Goal: Task Accomplishment & Management: Manage account settings

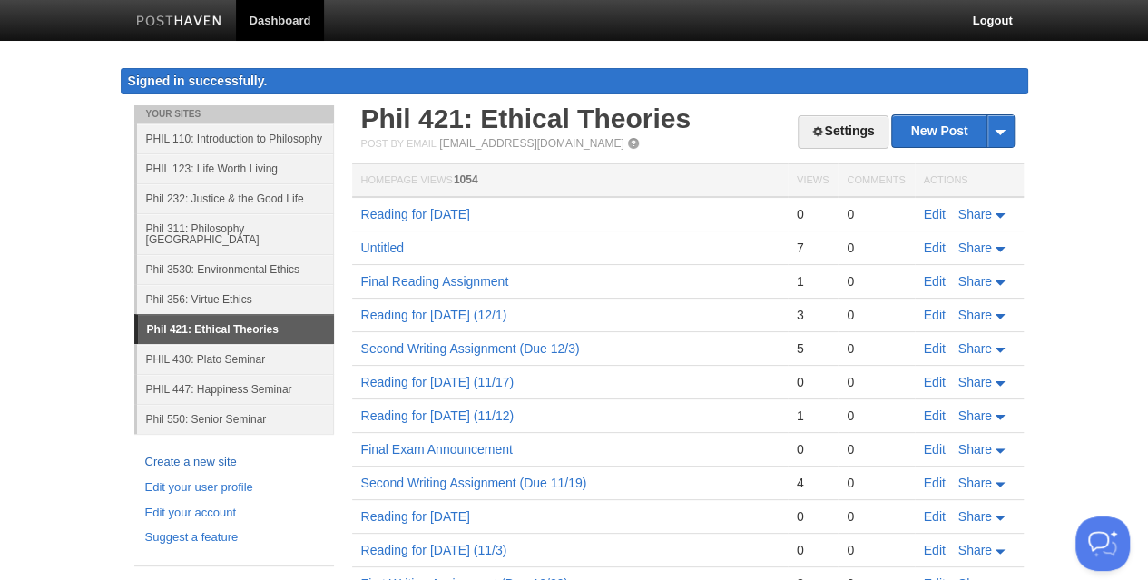
click at [181, 453] on link "Create a new site" at bounding box center [234, 462] width 178 height 19
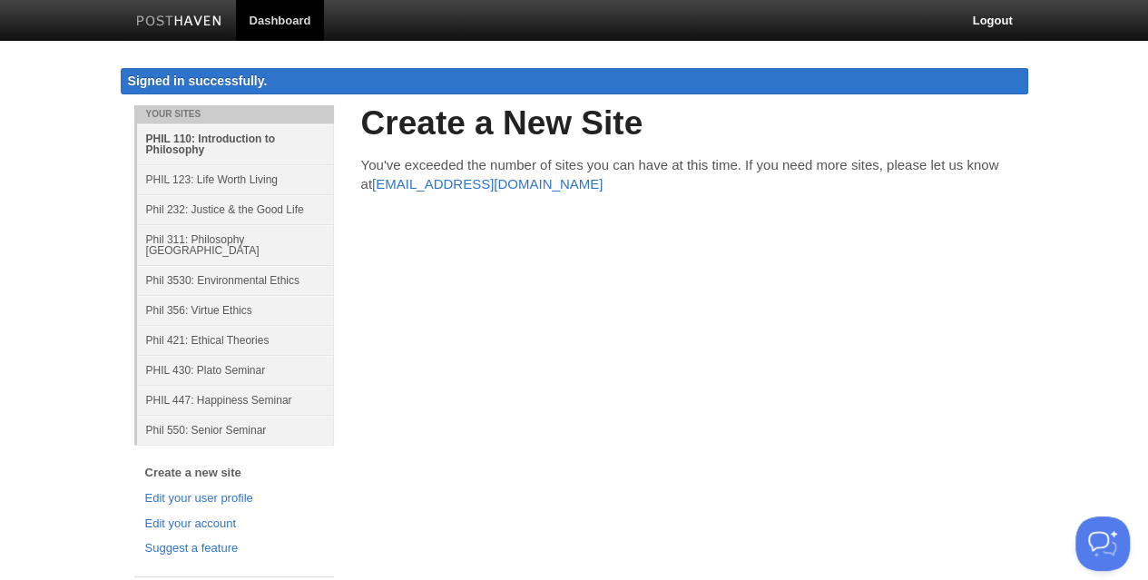
click at [226, 139] on link "PHIL 110: Introduction to Philosophy" at bounding box center [235, 143] width 197 height 41
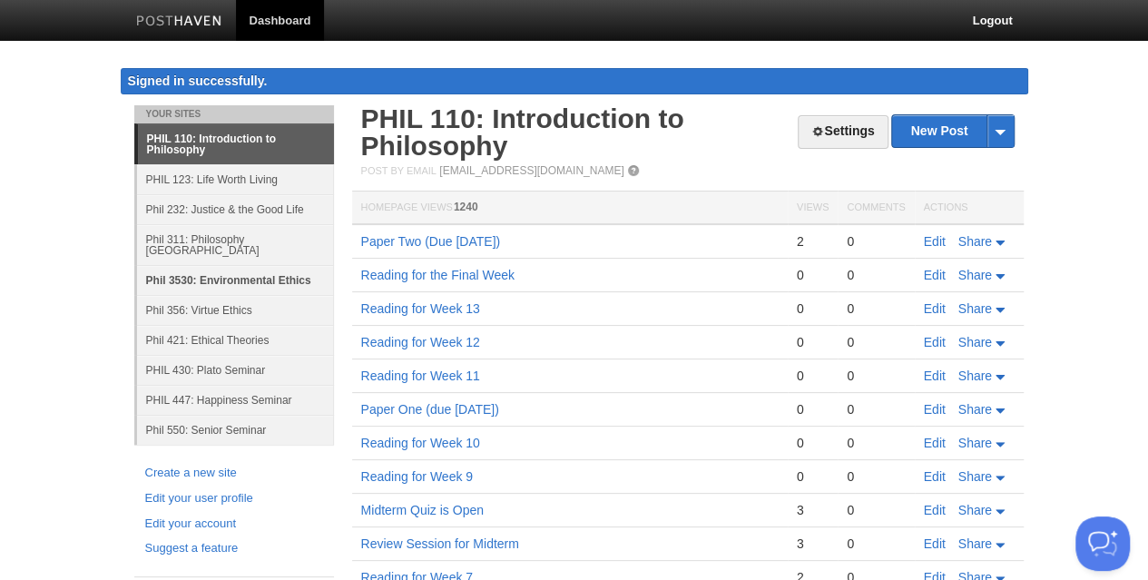
click at [267, 268] on link "Phil 3530: Environmental Ethics" at bounding box center [235, 280] width 197 height 30
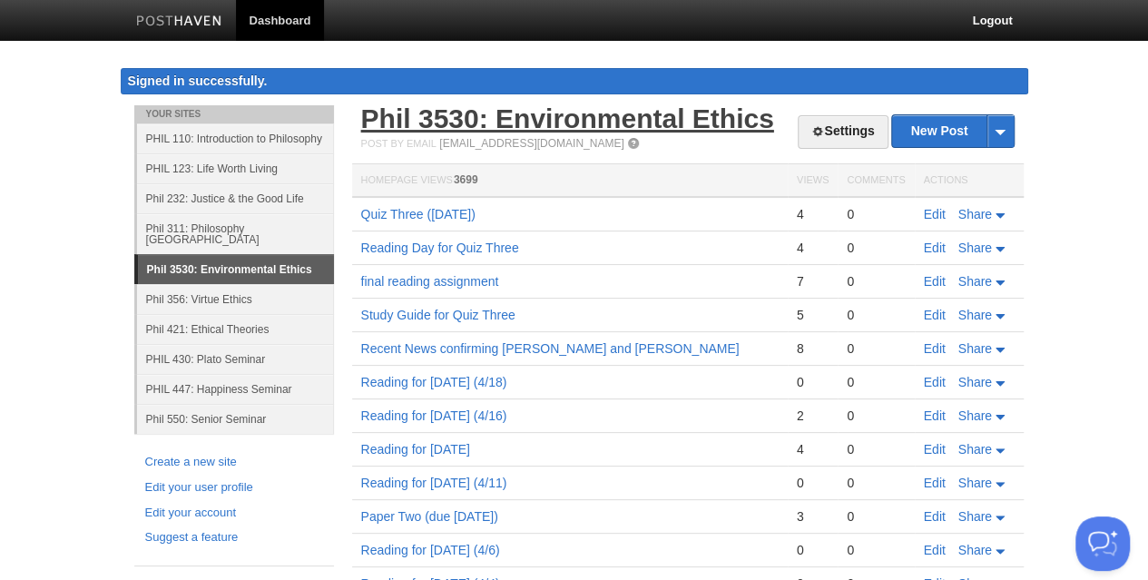
click at [396, 109] on link "Phil 3530: Environmental Ethics" at bounding box center [567, 118] width 413 height 30
click at [639, 116] on link "Phil 3530: Environmental Ethics" at bounding box center [567, 118] width 413 height 30
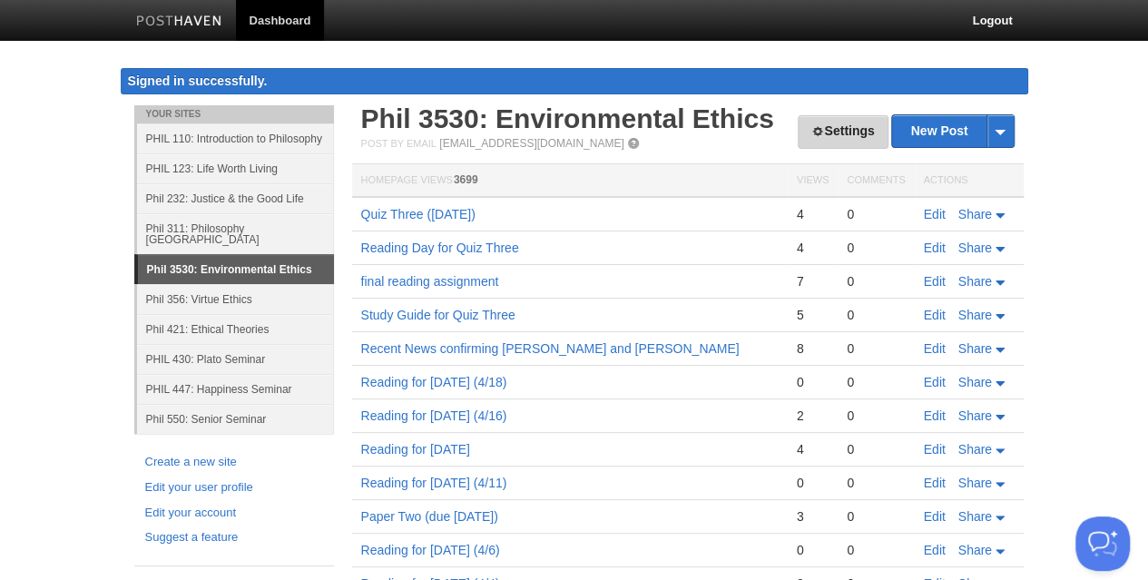
click at [835, 133] on link "Settings" at bounding box center [843, 132] width 90 height 34
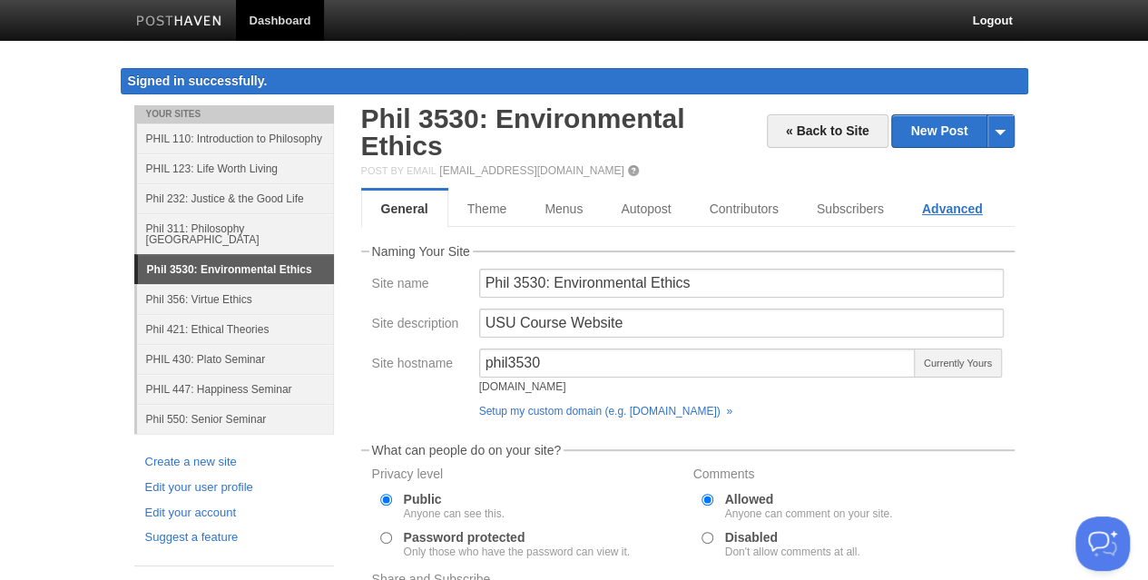
click at [935, 202] on link "Advanced" at bounding box center [952, 209] width 99 height 36
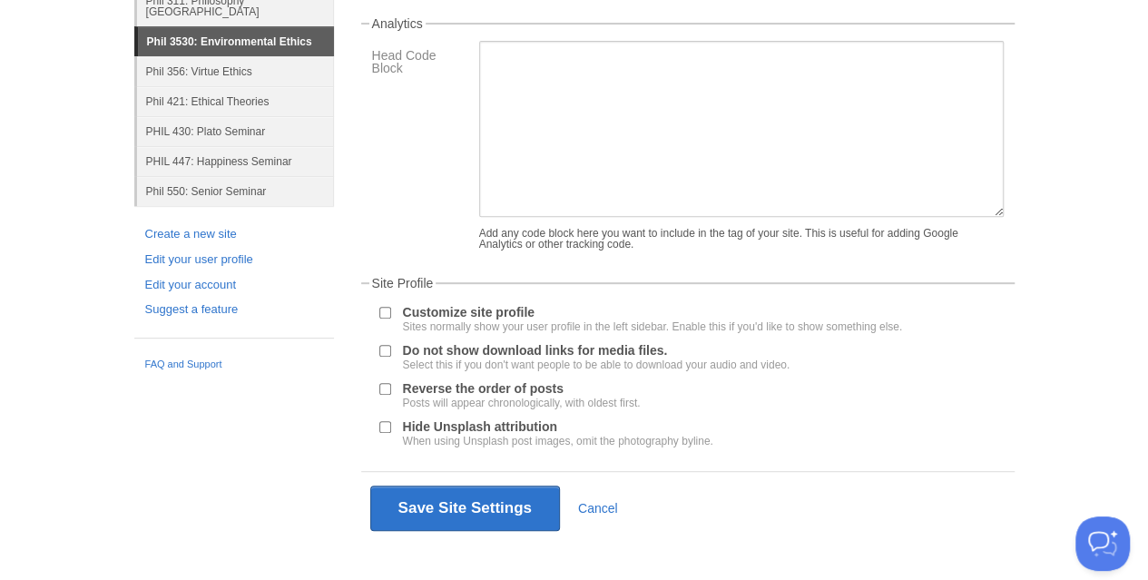
scroll to position [250, 0]
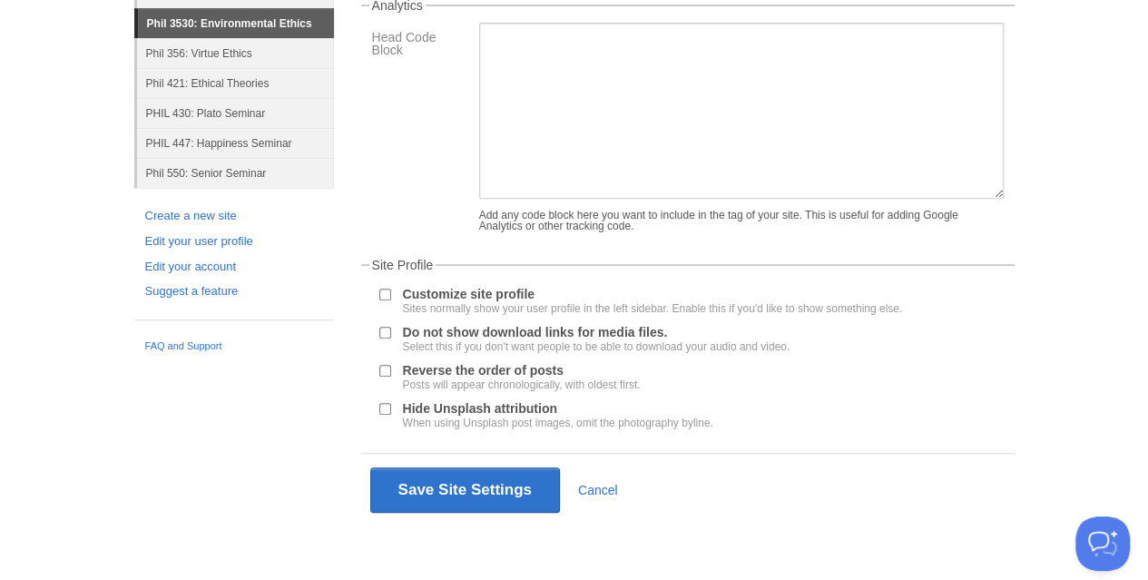
click at [383, 369] on input "Reverse the order of posts Posts will appear chronologically, with oldest first." at bounding box center [385, 371] width 12 height 12
checkbox input "true"
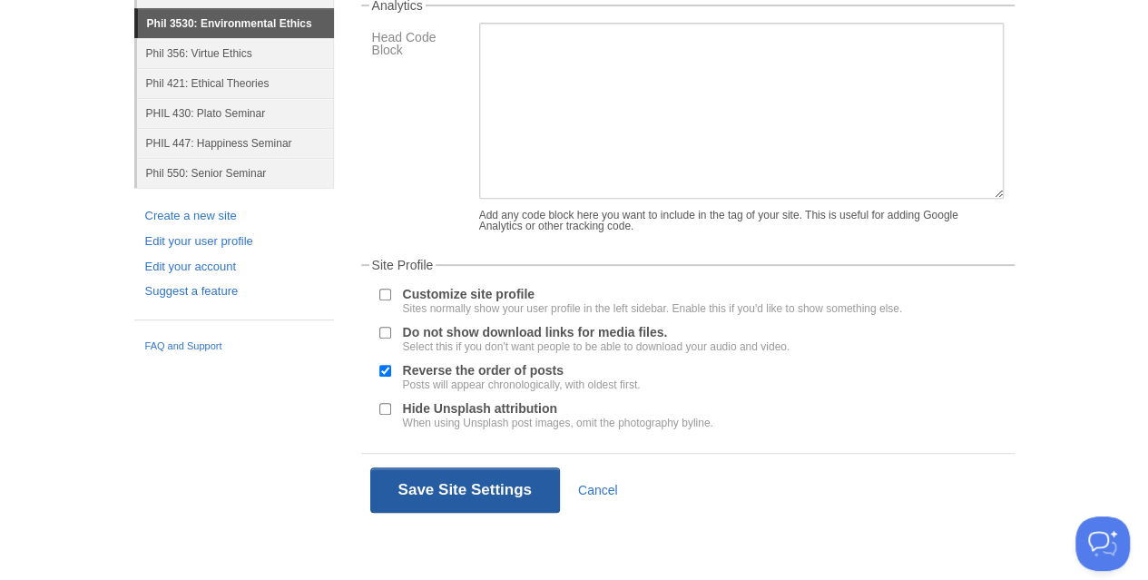
click at [425, 500] on button "Save Site Settings" at bounding box center [465, 490] width 190 height 45
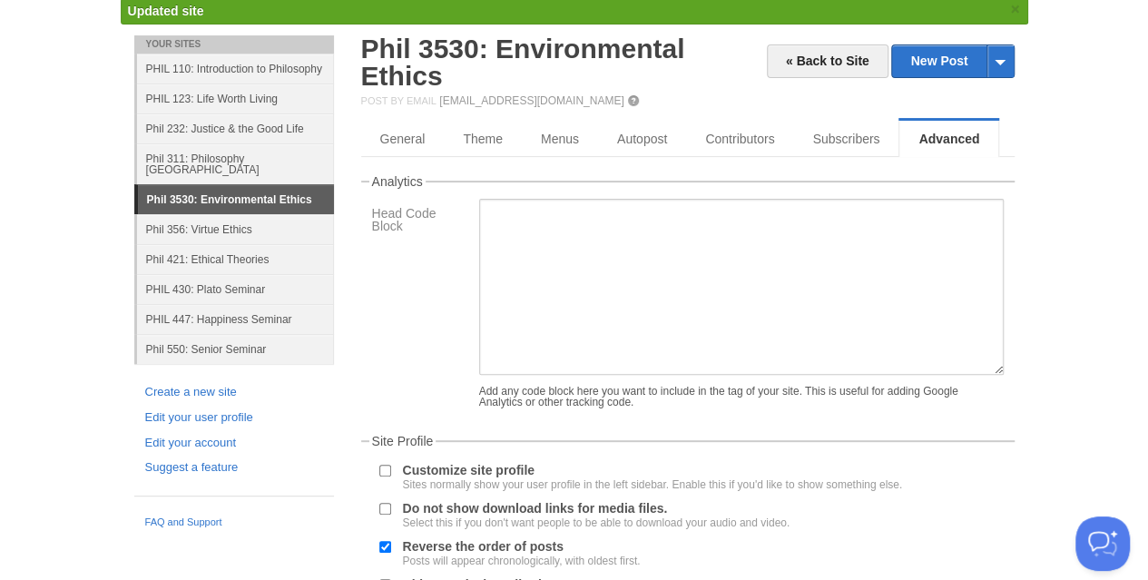
scroll to position [104, 0]
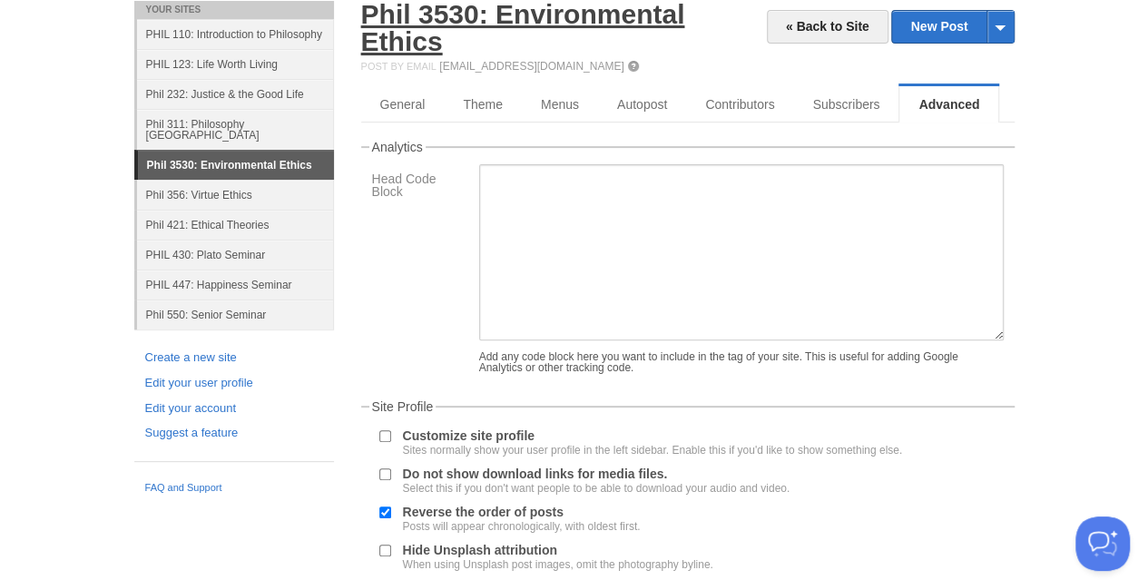
click at [503, 14] on link "Phil 3530: Environmental Ethics" at bounding box center [523, 27] width 324 height 57
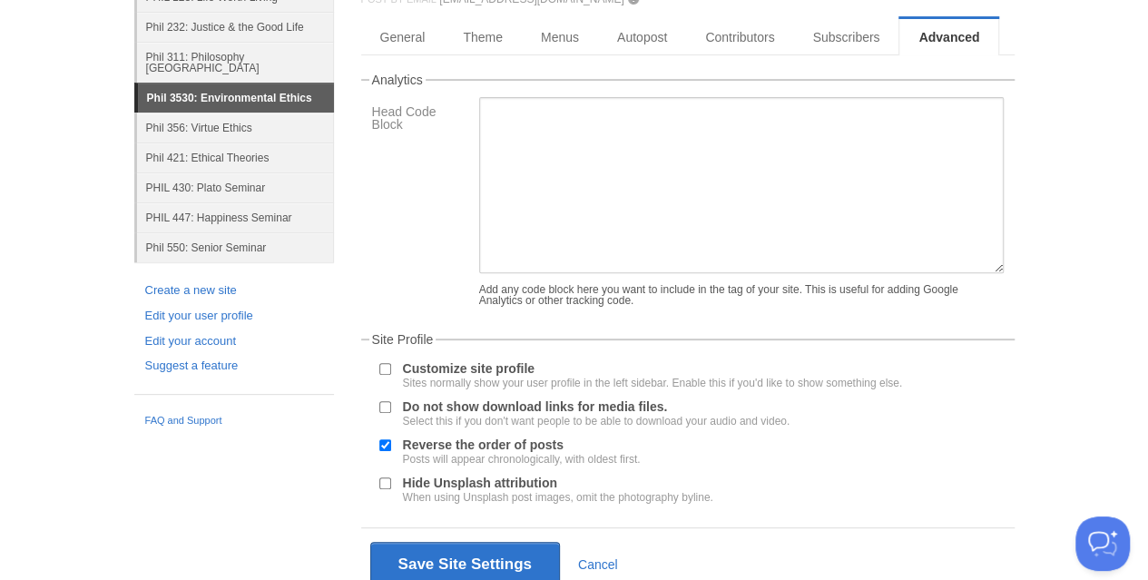
scroll to position [0, 0]
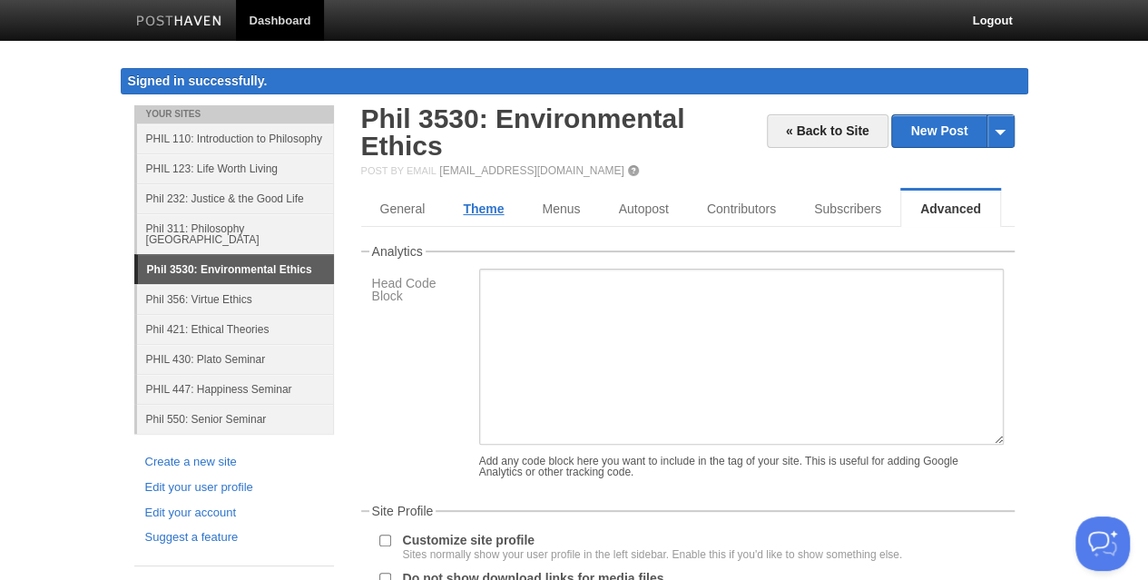
click at [494, 202] on link "Theme" at bounding box center [483, 209] width 79 height 36
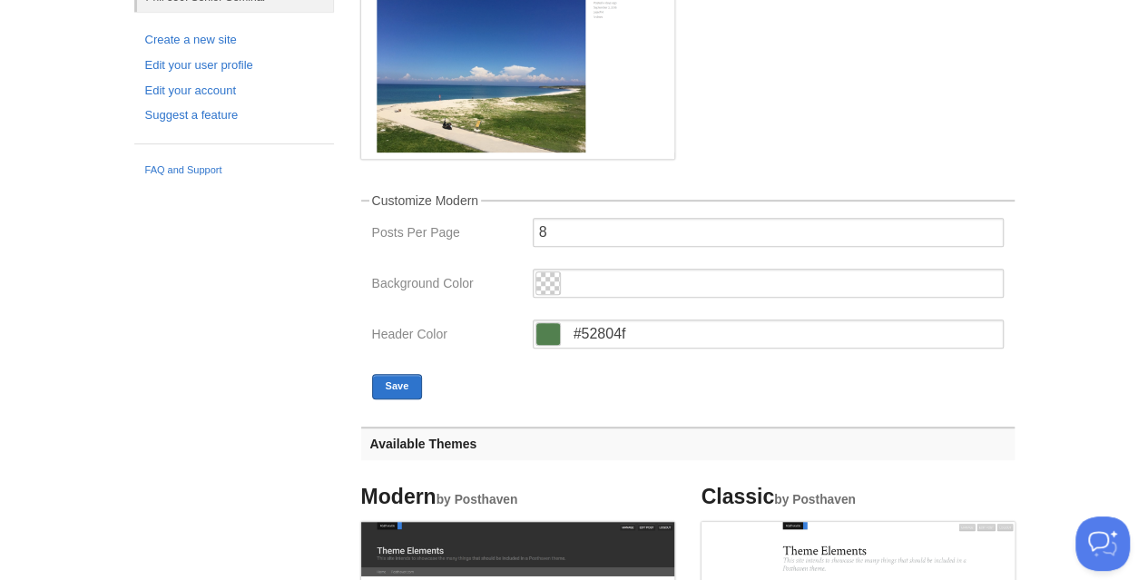
scroll to position [454, 0]
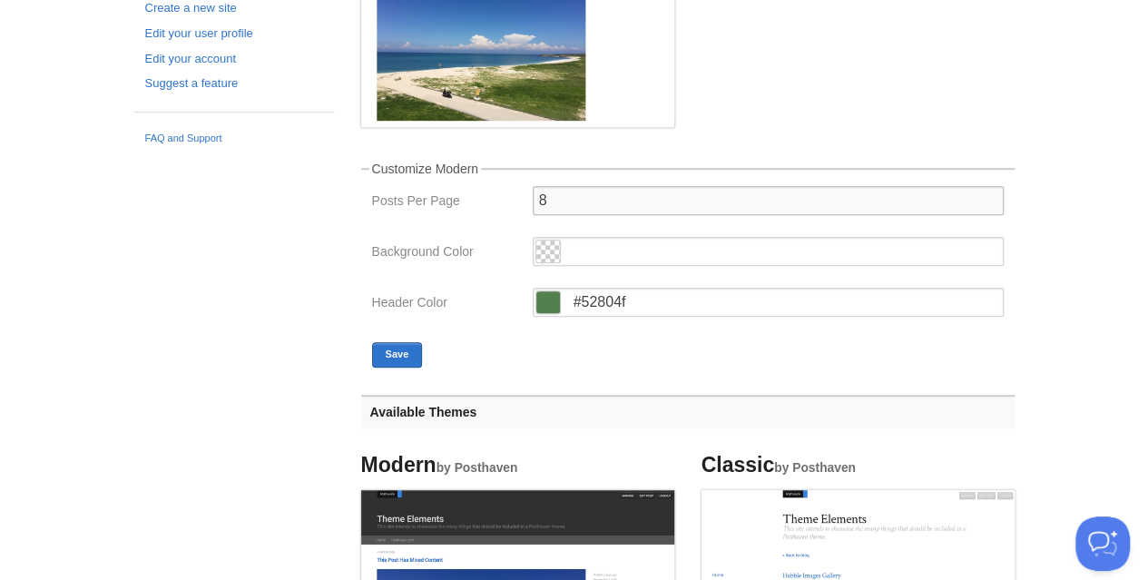
drag, startPoint x: 556, startPoint y: 202, endPoint x: 519, endPoint y: 202, distance: 37.2
click at [519, 202] on div "Posts Per Page 8" at bounding box center [688, 206] width 643 height 40
type input "20"
click at [403, 350] on button "Save" at bounding box center [397, 354] width 51 height 25
drag, startPoint x: 556, startPoint y: 198, endPoint x: 535, endPoint y: 198, distance: 20.9
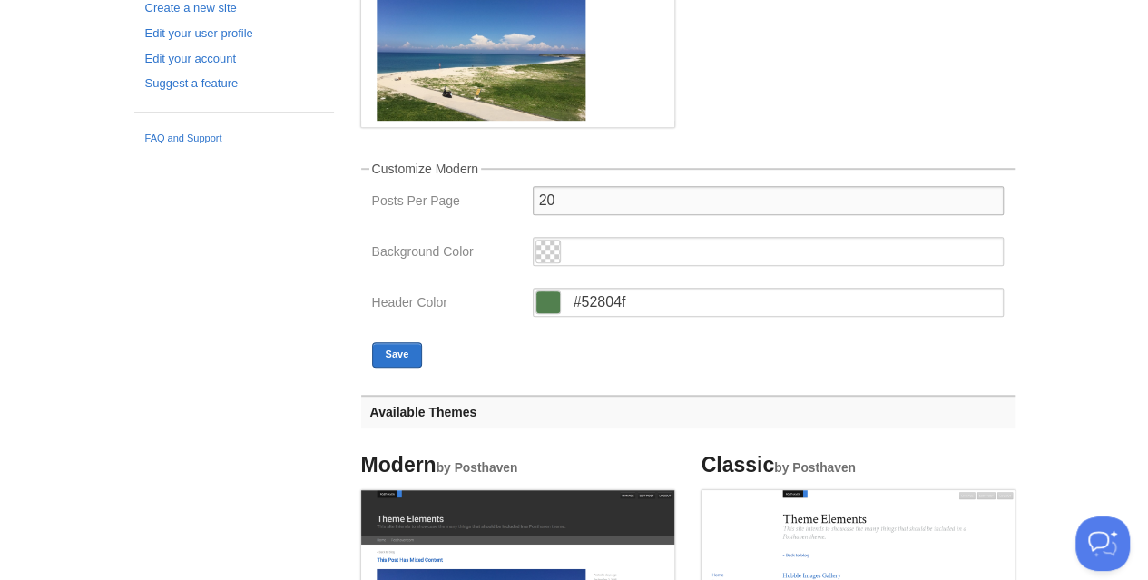
click at [535, 198] on input "20" at bounding box center [768, 200] width 471 height 29
type input "16"
click at [391, 353] on button "Save" at bounding box center [397, 354] width 51 height 25
